Goal: Information Seeking & Learning: Learn about a topic

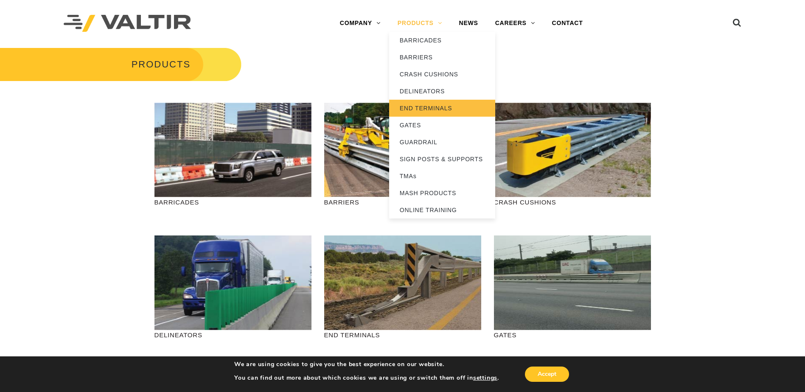
click at [437, 108] on link "END TERMINALS" at bounding box center [442, 108] width 106 height 17
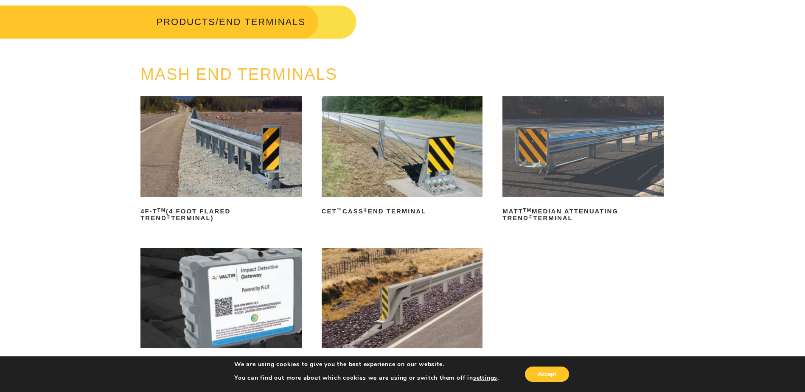
scroll to position [85, 0]
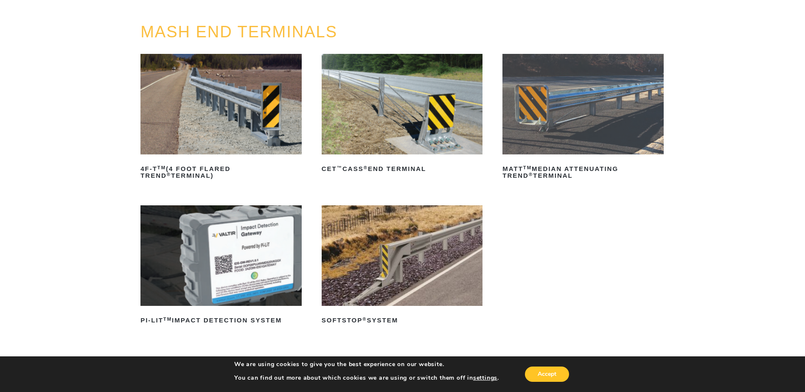
click at [232, 121] on img at bounding box center [220, 104] width 161 height 101
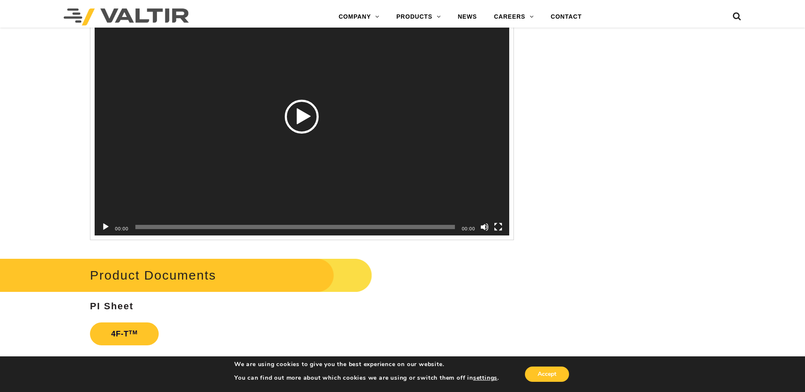
scroll to position [1358, 0]
click at [300, 141] on div "Video Player" at bounding box center [302, 116] width 415 height 238
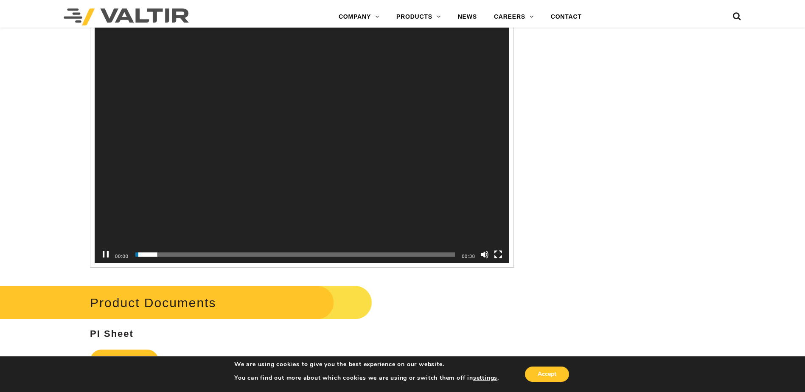
scroll to position [1316, 0]
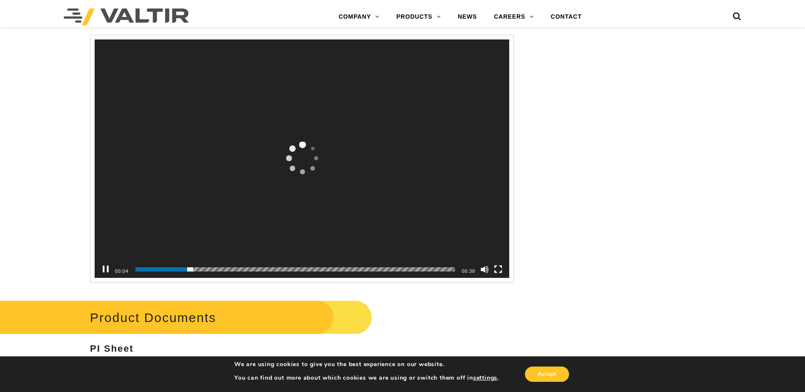
click at [104, 270] on button "Pause" at bounding box center [105, 269] width 8 height 8
click at [283, 165] on div "Video Player" at bounding box center [302, 158] width 415 height 238
click at [329, 188] on video "Video Player" at bounding box center [302, 158] width 415 height 238
click at [317, 163] on div "Play" at bounding box center [302, 159] width 34 height 34
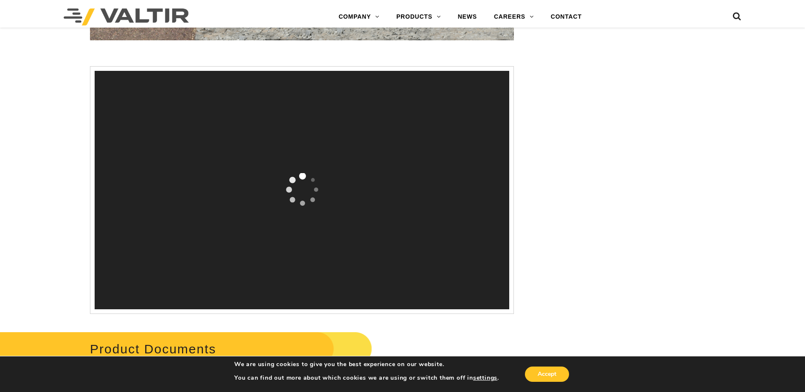
scroll to position [1273, 0]
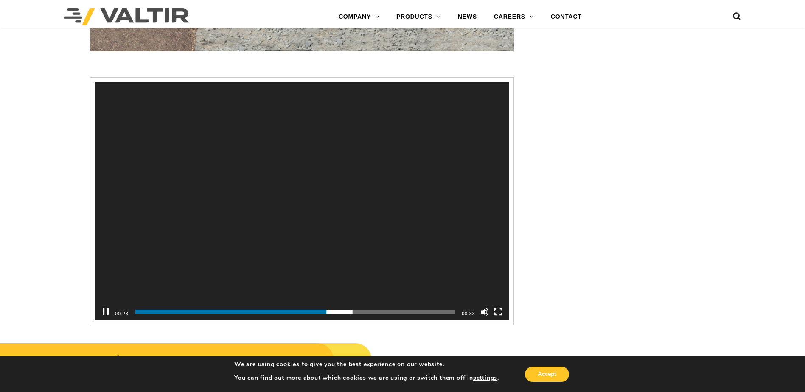
click at [110, 311] on div "Video Player" at bounding box center [106, 311] width 14 height 17
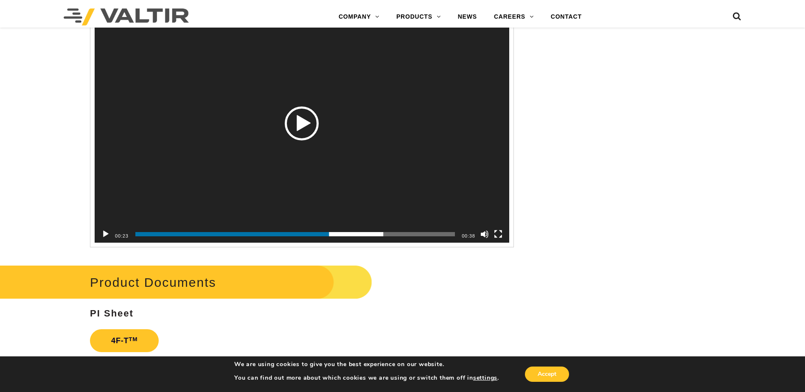
scroll to position [1358, 0]
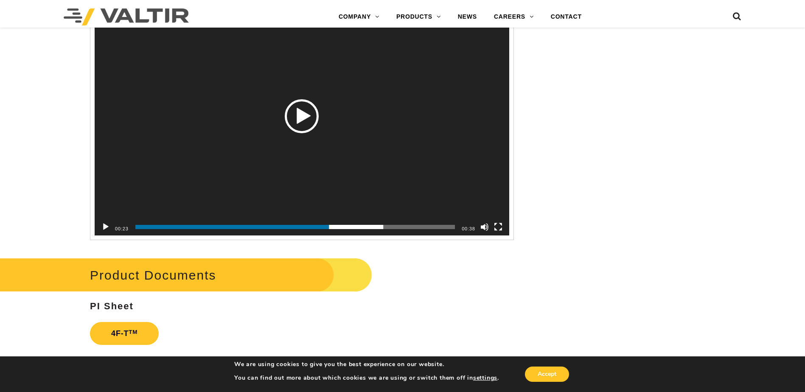
click at [302, 114] on div "Play" at bounding box center [302, 116] width 34 height 34
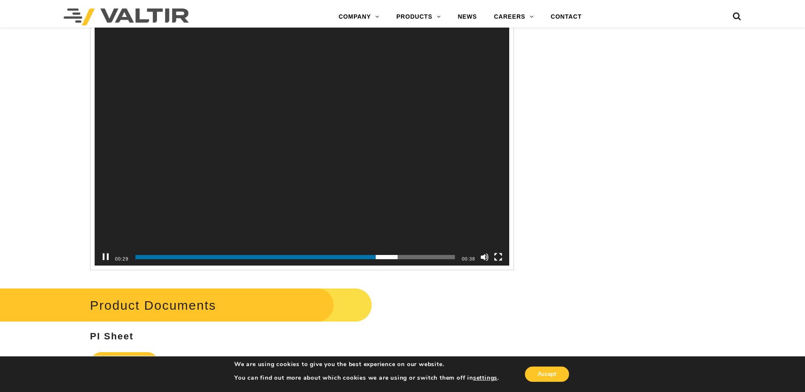
scroll to position [1313, 0]
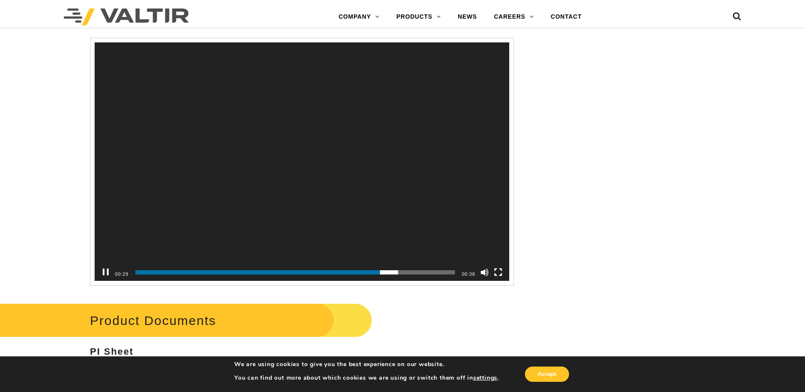
click at [0, 0] on div "Video Player" at bounding box center [0, 0] width 0 height 0
click at [100, 276] on div "Video Player" at bounding box center [106, 272] width 14 height 17
click at [98, 275] on div "00:30 00:04 00:38 Use Up/Down Arrow keys to increase or decrease volume." at bounding box center [302, 272] width 415 height 17
click at [107, 275] on button "Play" at bounding box center [105, 272] width 8 height 8
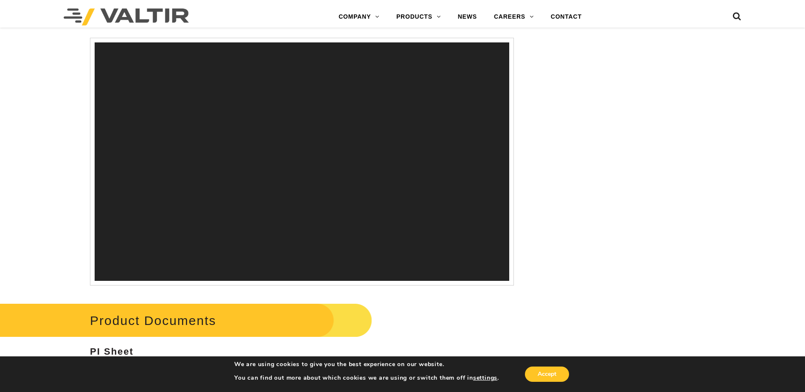
click at [220, 163] on video "Video Player" at bounding box center [302, 161] width 415 height 238
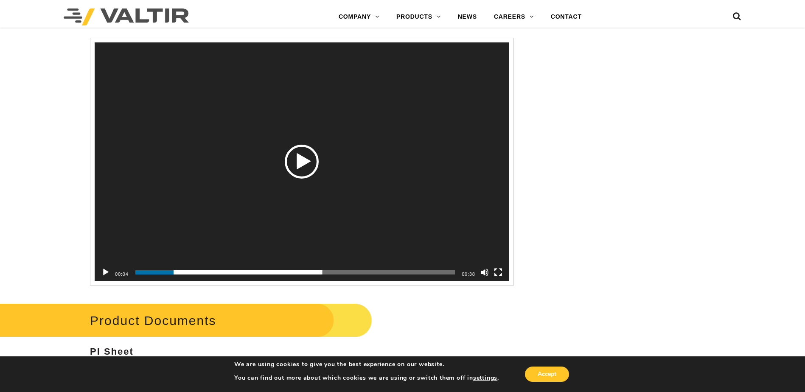
click at [251, 159] on div "Video Player" at bounding box center [302, 161] width 415 height 238
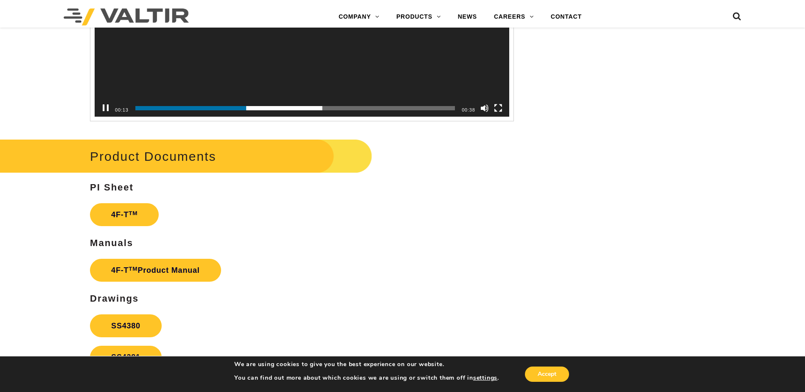
scroll to position [1482, 0]
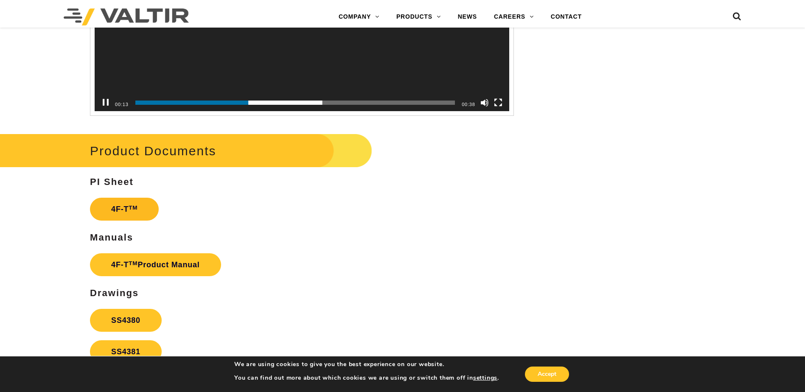
click at [135, 210] on sup "TM" at bounding box center [133, 208] width 9 height 6
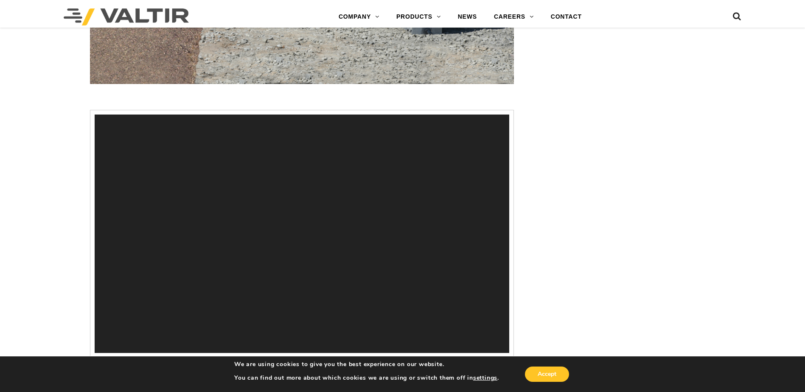
scroll to position [1228, 0]
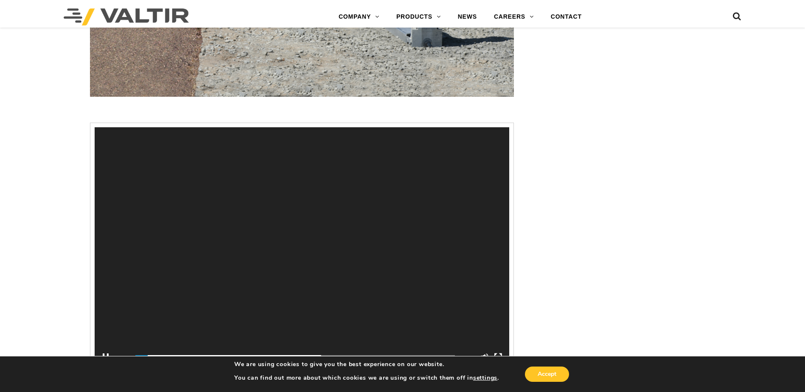
click at [294, 231] on video "Video Player" at bounding box center [302, 246] width 415 height 238
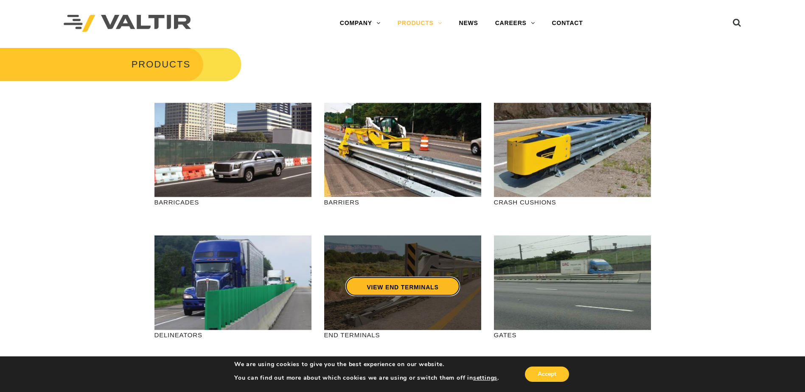
click at [399, 281] on link "VIEW END TERMINALS" at bounding box center [402, 287] width 114 height 20
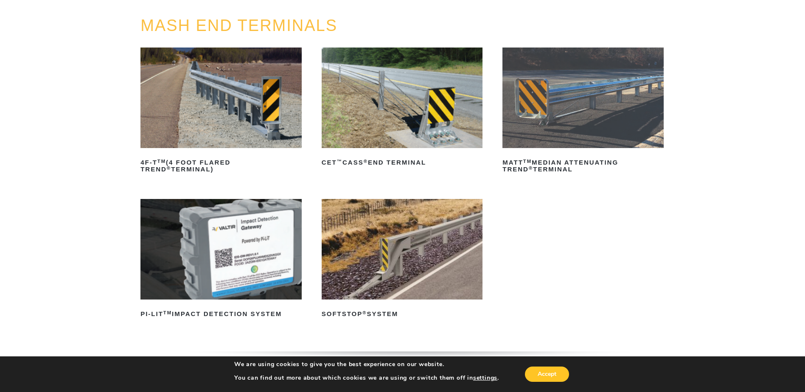
scroll to position [85, 0]
